Goal: Check status: Check status

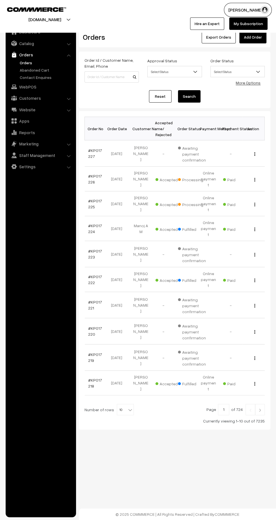
click at [90, 156] on link "#KP017227" at bounding box center [95, 153] width 14 height 11
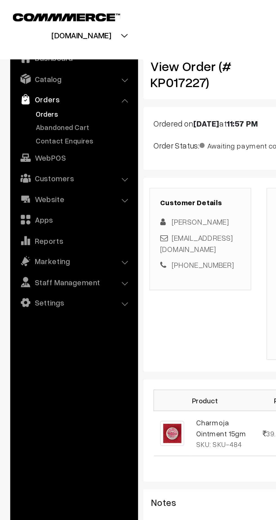
click at [21, 61] on link "Orders" at bounding box center [46, 63] width 56 height 6
